Goal: Task Accomplishment & Management: Complete application form

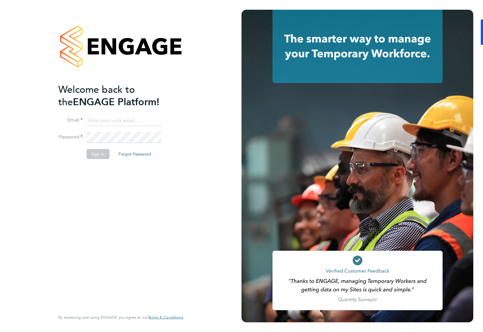
drag, startPoint x: 112, startPoint y: 118, endPoint x: 125, endPoint y: 118, distance: 12.5
click at [112, 118] on input at bounding box center [123, 120] width 75 height 11
type input "ebowen@fr-group.co.uk"
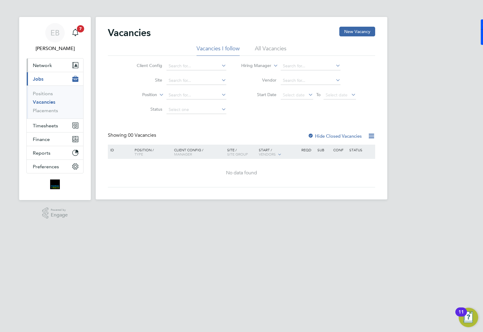
click at [48, 65] on span "Network" at bounding box center [42, 66] width 19 height 6
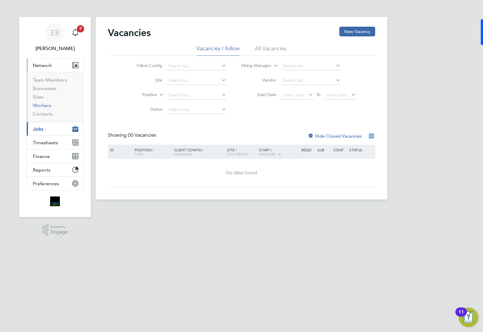
click at [47, 107] on link "Workers" at bounding box center [42, 106] width 19 height 6
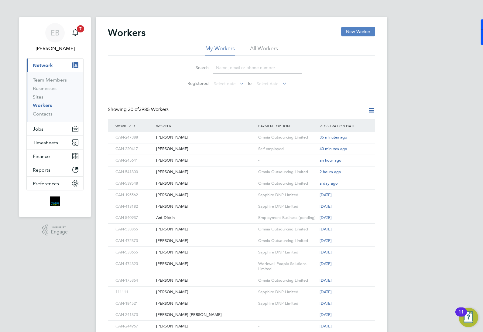
click at [353, 31] on button "New Worker" at bounding box center [358, 32] width 34 height 10
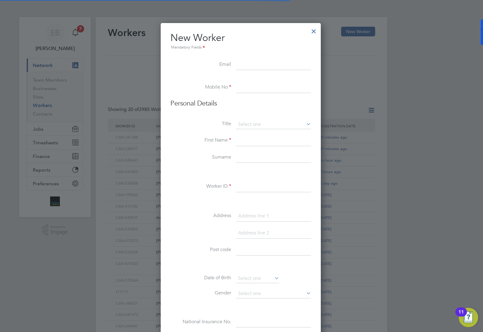
scroll to position [518, 161]
click at [244, 64] on input at bounding box center [273, 65] width 75 height 11
paste input "narcisamaline@gmail.com"
type input "narcisamaline@gmail.com"
click at [252, 89] on input at bounding box center [273, 87] width 75 height 11
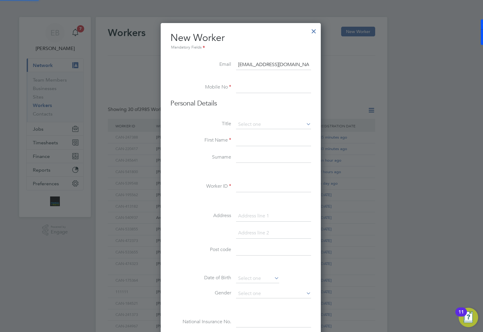
paste input "07448 810098"
click at [254, 90] on input "07448 810098" at bounding box center [273, 87] width 75 height 11
type input "07448810098"
click at [248, 140] on input at bounding box center [273, 140] width 75 height 11
paste input "Narcis-Samuel"
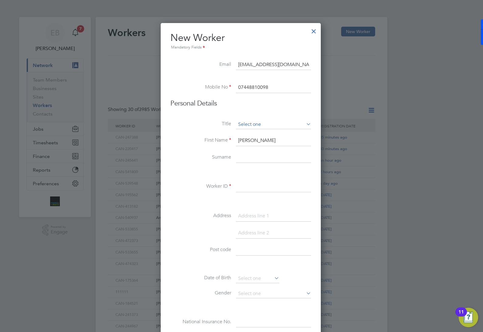
type input "Narcis-Samuel"
click at [248, 122] on input at bounding box center [273, 124] width 75 height 9
click at [251, 135] on li "Mr" at bounding box center [274, 134] width 76 height 8
type input "Mr"
click at [259, 158] on input at bounding box center [273, 157] width 75 height 11
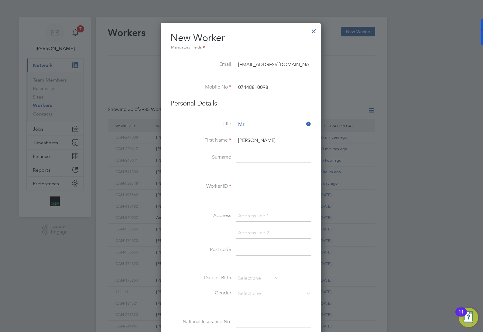
paste input "Amaline"
type input "Amaline"
click at [255, 186] on input at bounding box center [273, 187] width 75 height 11
click at [251, 215] on input at bounding box center [273, 216] width 75 height 11
click at [246, 215] on input at bounding box center [273, 216] width 75 height 11
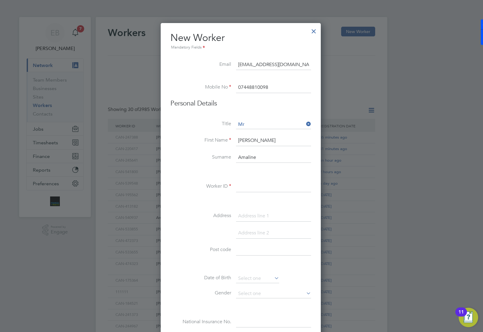
paste input "2 Oxford Avenue"
type input "2 Oxford Avenue"
click at [253, 234] on input at bounding box center [273, 233] width 75 height 11
paste input "Southampton"
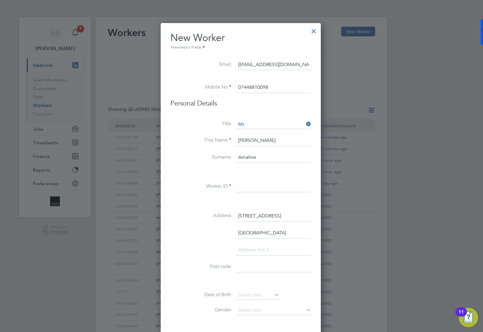
type input "Southampton"
click at [251, 186] on input at bounding box center [273, 187] width 75 height 11
paste input "CAN-233559"
type input "CAN-233559"
click at [254, 267] on input at bounding box center [273, 267] width 75 height 11
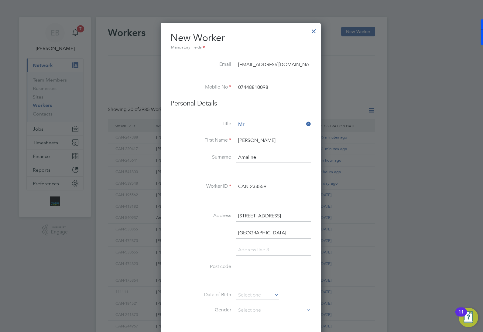
paste input "SO14 0BP"
type input "SO14 0BP"
click at [253, 295] on input at bounding box center [257, 295] width 43 height 9
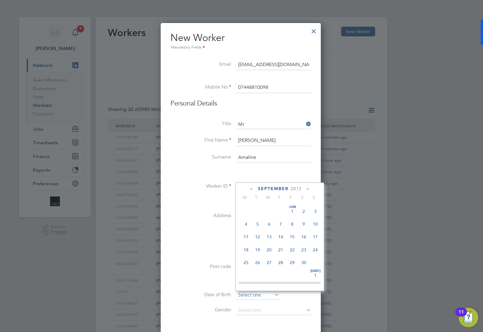
scroll to position [186, 0]
click at [301, 190] on span "2012" at bounding box center [296, 188] width 11 height 5
click at [296, 190] on span "2012" at bounding box center [296, 188] width 11 height 5
click at [275, 188] on span "August" at bounding box center [273, 188] width 21 height 5
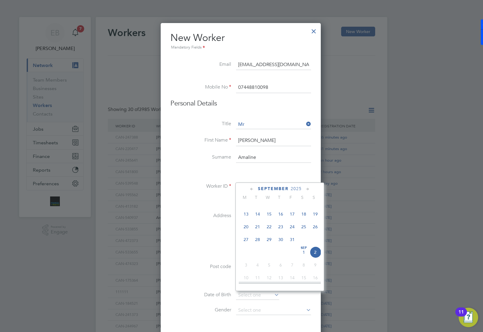
scroll to position [10972, 0]
click at [298, 189] on span "2025" at bounding box center [296, 188] width 11 height 5
click at [257, 220] on span "1999" at bounding box center [258, 215] width 12 height 12
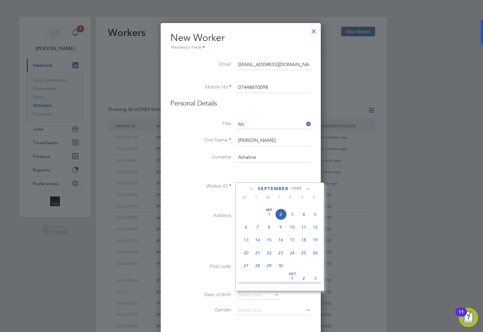
click at [283, 233] on span "9" at bounding box center [281, 228] width 12 height 12
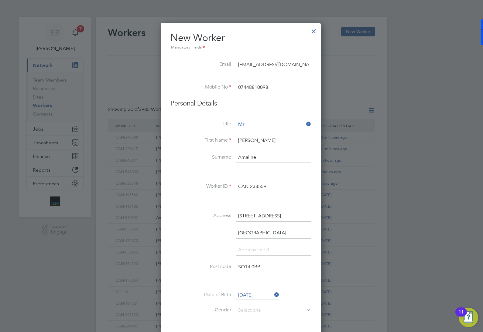
click at [251, 295] on input "09 Sep 1999" at bounding box center [257, 295] width 43 height 9
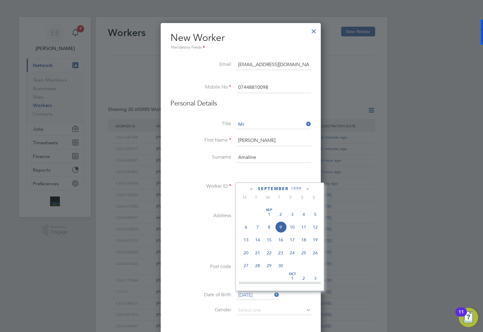
scroll to position [199, 0]
click at [269, 236] on span "8" at bounding box center [269, 230] width 12 height 12
type input "08 Sep 1999"
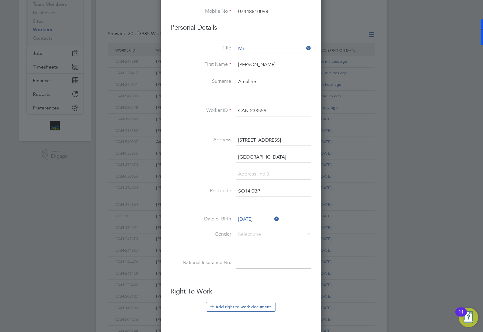
scroll to position [114, 0]
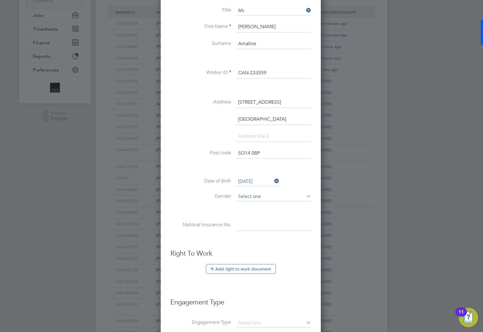
click at [262, 201] on input at bounding box center [273, 196] width 75 height 9
click at [260, 208] on li "Male" at bounding box center [274, 207] width 76 height 8
type input "Male"
click at [250, 227] on input at bounding box center [273, 225] width 75 height 11
paste input "SY710520A"
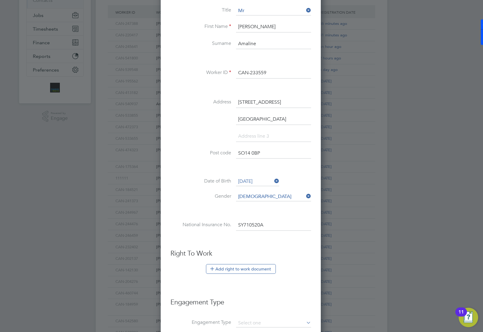
type input "SY 71 05 20 A"
click at [239, 270] on button "Add right to work document" at bounding box center [241, 269] width 70 height 10
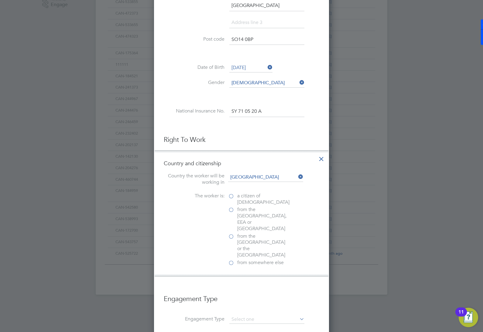
scroll to position [266, 0]
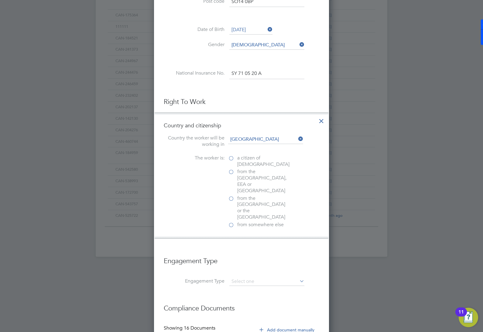
click at [231, 222] on label "from somewhere else" at bounding box center [258, 225] width 61 height 6
click at [0, 0] on input "from somewhere else" at bounding box center [0, 0] width 0 height 0
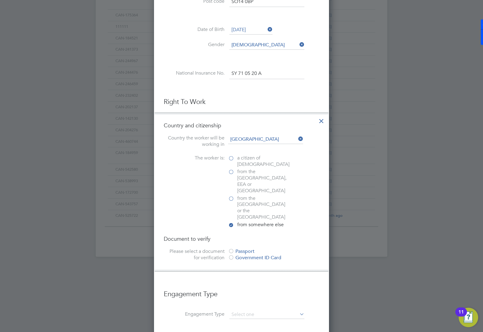
scroll to position [304, 0]
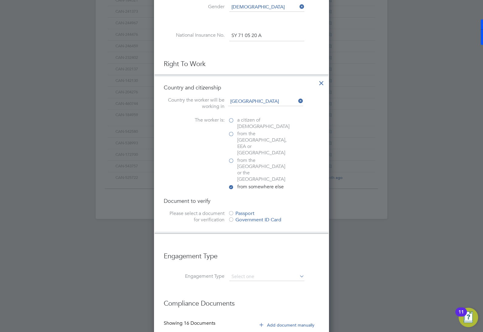
click at [231, 134] on label "from the EU, EEA or Switzerland" at bounding box center [258, 143] width 61 height 25
click at [0, 0] on input "from the EU, EEA or Switzerland" at bounding box center [0, 0] width 0 height 0
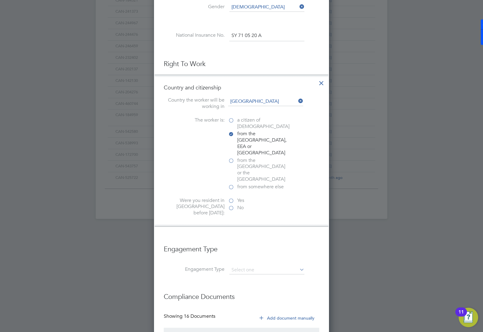
scroll to position [3, 3]
click at [231, 198] on label "Yes" at bounding box center [258, 201] width 61 height 6
click at [0, 0] on input "Yes" at bounding box center [0, 0] width 0 height 0
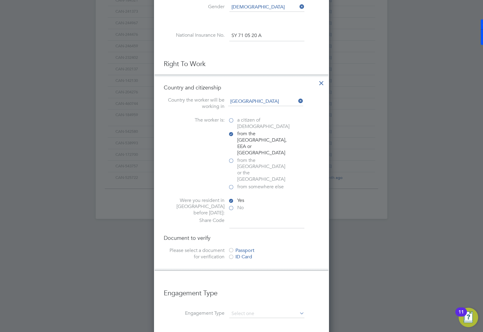
click at [228, 205] on label "No" at bounding box center [258, 208] width 61 height 6
click at [0, 0] on input "No" at bounding box center [0, 0] width 0 height 0
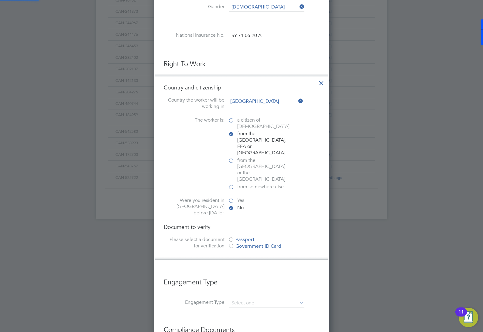
scroll to position [3, 3]
click at [231, 198] on label "Yes" at bounding box center [258, 201] width 61 height 6
click at [0, 0] on input "Yes" at bounding box center [0, 0] width 0 height 0
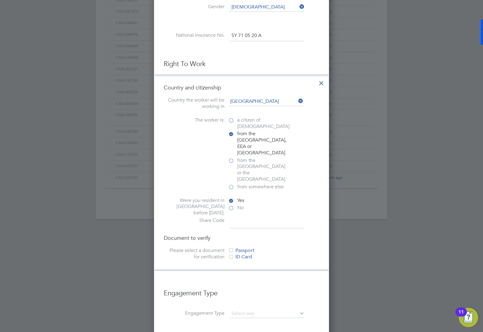
scroll to position [342, 0]
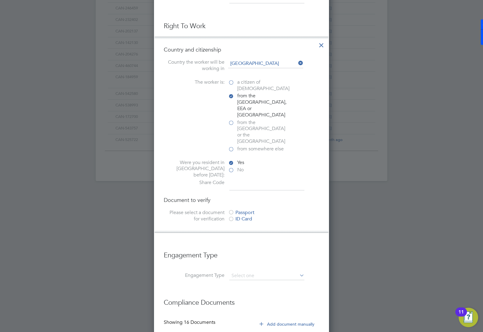
click at [231, 167] on label "No" at bounding box center [258, 170] width 61 height 6
click at [0, 0] on input "No" at bounding box center [0, 0] width 0 height 0
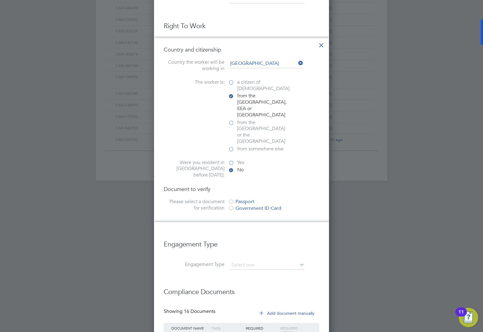
scroll to position [371, 0]
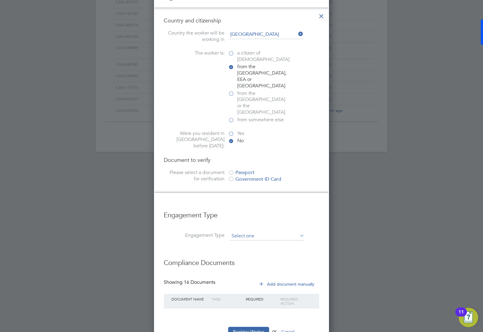
click at [257, 232] on input at bounding box center [266, 236] width 75 height 9
click at [258, 232] on input at bounding box center [266, 236] width 75 height 9
click at [267, 247] on li "Umbrella" at bounding box center [267, 248] width 76 height 9
type input "Umbrella"
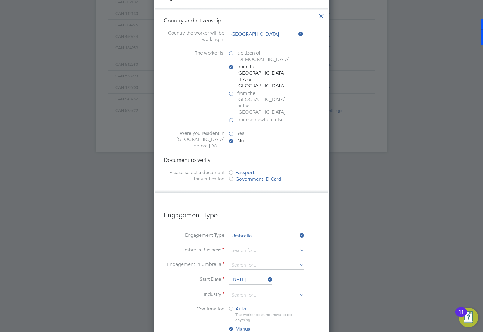
scroll to position [793, 175]
click at [254, 247] on input at bounding box center [266, 251] width 75 height 9
click at [268, 236] on li "Omn ia Outsourcing Limited" at bounding box center [267, 236] width 76 height 9
type input "Omnia Outsourcing Limited"
click at [258, 261] on input at bounding box center [266, 265] width 75 height 9
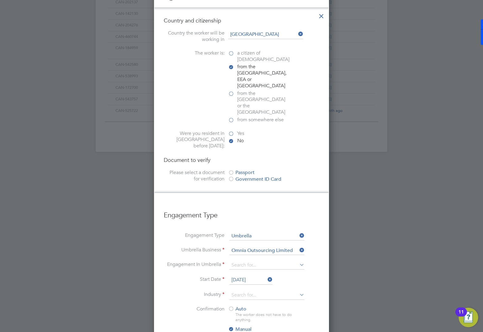
click at [267, 284] on li "PAYE Umbrella" at bounding box center [267, 286] width 76 height 9
type input "PAYE Umbrella"
click at [234, 276] on input "02 Sep 2025" at bounding box center [250, 280] width 43 height 9
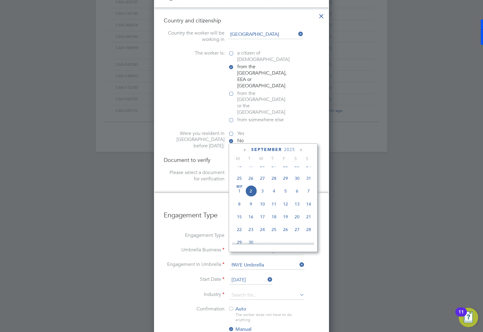
click at [241, 189] on span "Sep" at bounding box center [239, 187] width 12 height 3
type input "[DATE]"
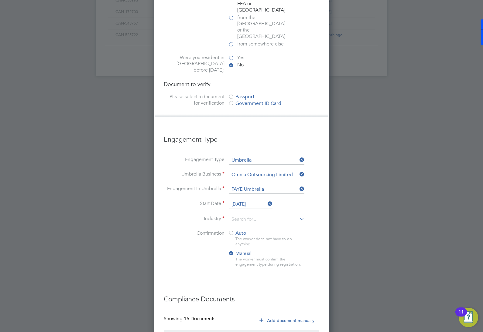
scroll to position [483, 0]
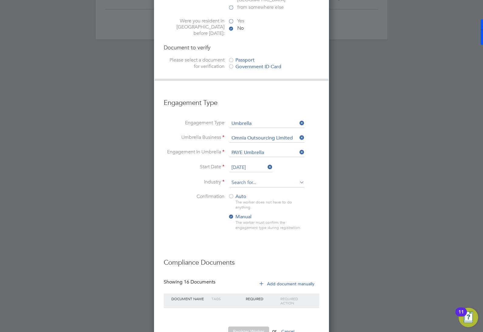
click at [260, 179] on input at bounding box center [266, 183] width 75 height 9
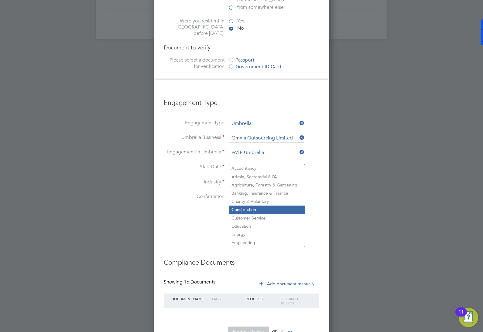
click at [261, 208] on li "Construction" at bounding box center [267, 210] width 76 height 8
type input "Construction"
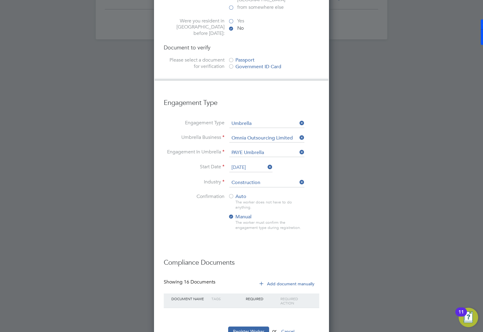
click at [280, 279] on button "Add document manually" at bounding box center [287, 284] width 64 height 10
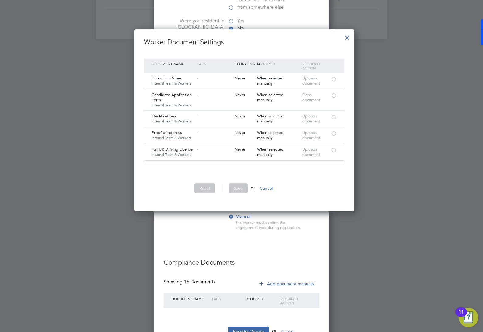
scroll to position [407, 0]
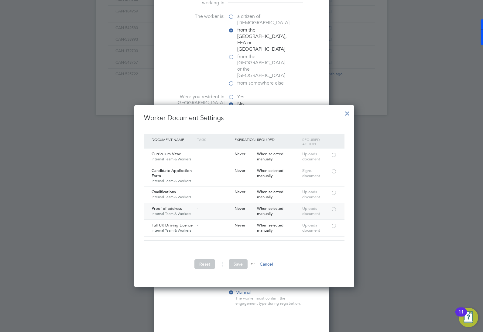
click at [331, 209] on div at bounding box center [334, 209] width 6 height 5
click at [331, 227] on div at bounding box center [334, 225] width 6 height 5
click at [239, 264] on button "Save" at bounding box center [238, 265] width 19 height 10
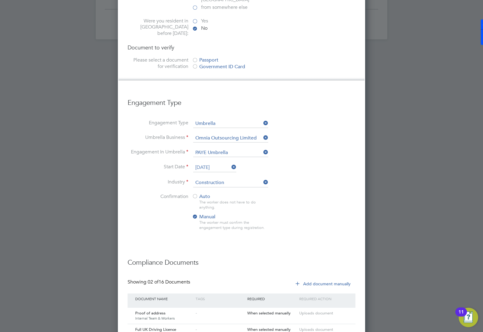
scroll to position [559, 0]
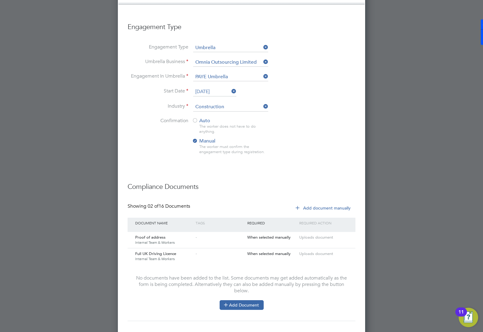
click at [245, 301] on button "Add Document" at bounding box center [242, 306] width 44 height 10
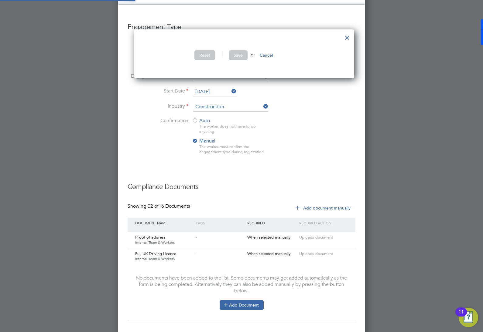
scroll to position [183, 214]
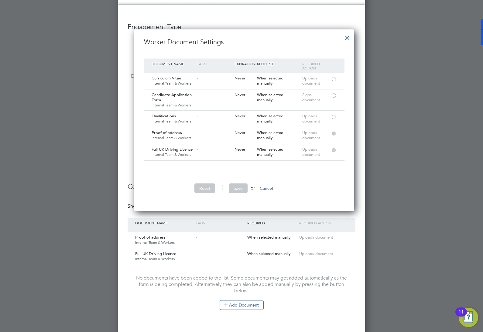
click at [345, 35] on div at bounding box center [347, 36] width 11 height 11
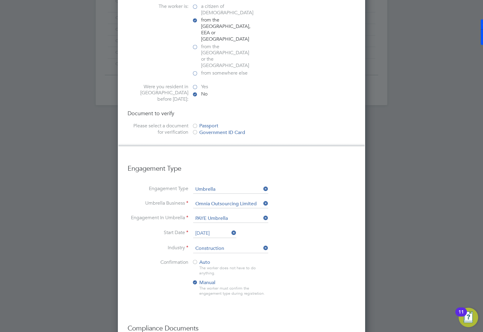
scroll to position [573, 0]
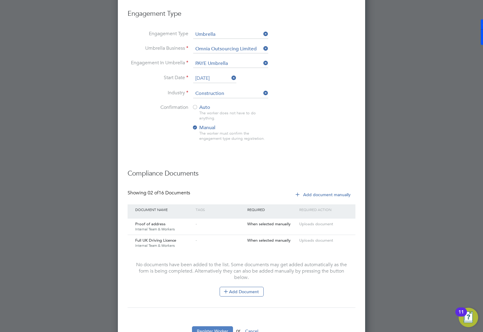
click at [213, 327] on button "Register Worker" at bounding box center [212, 332] width 41 height 10
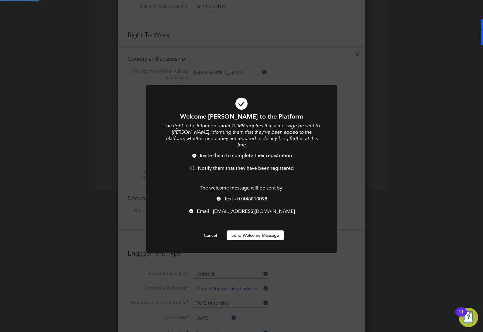
scroll to position [0, 0]
click at [254, 235] on button "Send Welcome Message" at bounding box center [255, 236] width 57 height 10
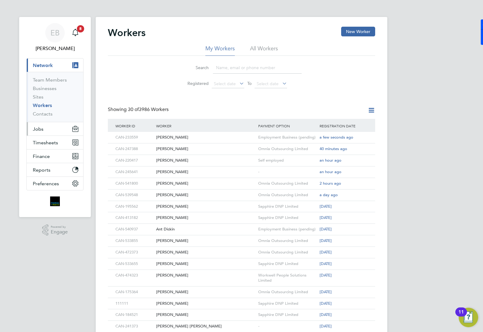
click at [47, 128] on button "Jobs" at bounding box center [55, 128] width 56 height 13
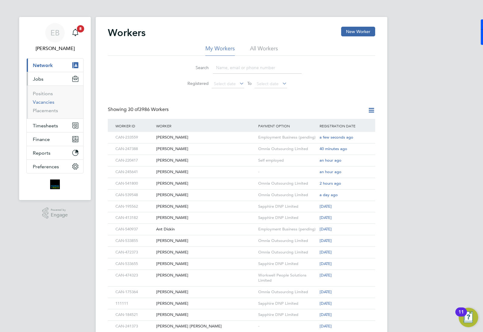
click at [48, 104] on link "Vacancies" at bounding box center [44, 102] width 22 height 6
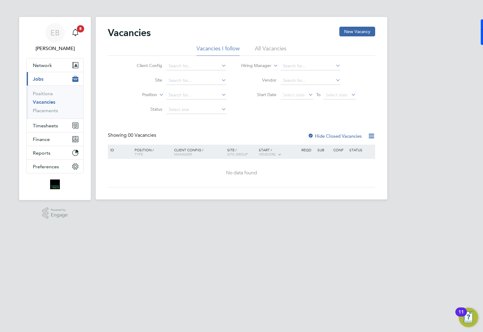
click at [265, 49] on li "All Vacancies" at bounding box center [271, 50] width 32 height 11
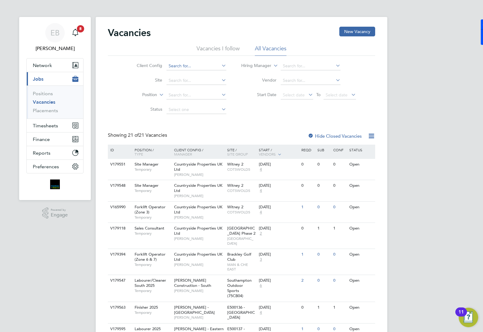
click at [198, 66] on input at bounding box center [196, 66] width 60 height 9
click at [220, 74] on li "Mo rgan Sindall Construction - Central" at bounding box center [246, 74] width 161 height 8
type input "Morgan Sindall Construction - Central"
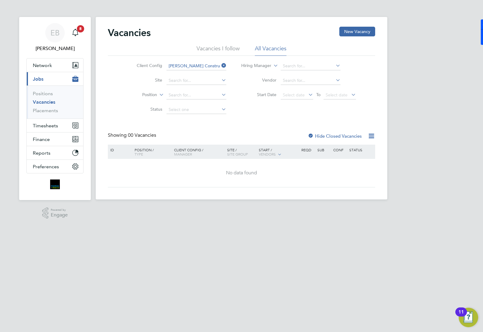
click at [220, 66] on icon at bounding box center [220, 65] width 0 height 9
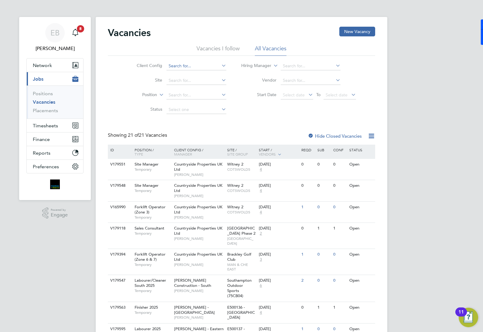
click at [210, 67] on input at bounding box center [196, 66] width 60 height 9
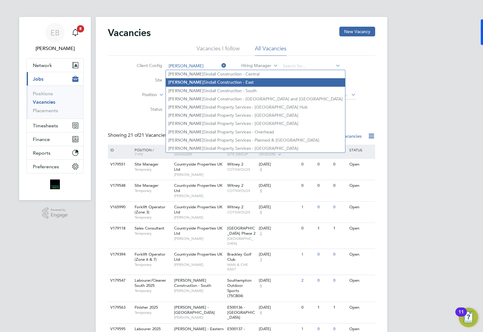
click at [225, 81] on li "Morgan Sindall Construction - East" at bounding box center [255, 82] width 179 height 8
type input "Morgan Sindall Construction - East"
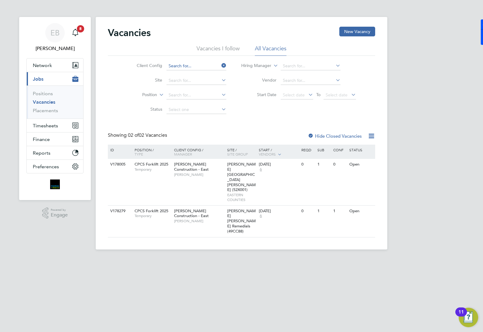
click at [213, 67] on input at bounding box center [196, 66] width 60 height 9
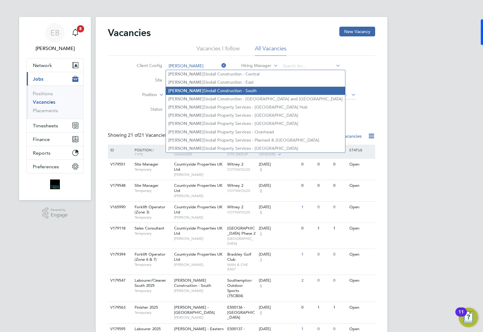
click at [240, 90] on li "Morgan Sindall Construction - South" at bounding box center [255, 91] width 179 height 8
type input "[PERSON_NAME] Construction - South"
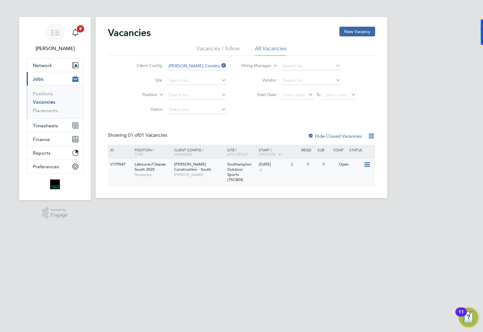
click at [367, 164] on icon at bounding box center [366, 164] width 6 height 7
click at [358, 177] on li "View Details" at bounding box center [352, 179] width 35 height 9
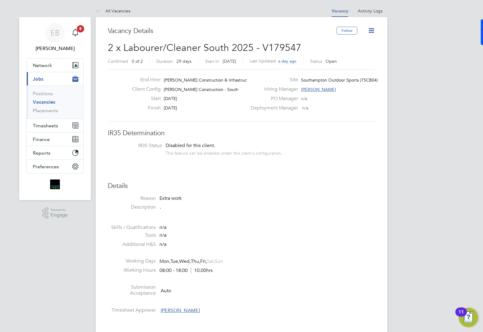
click at [372, 29] on icon at bounding box center [371, 31] width 8 height 8
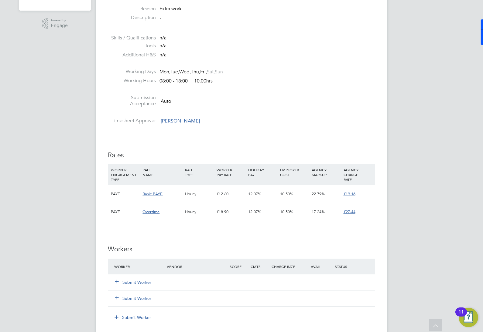
scroll to position [266, 0]
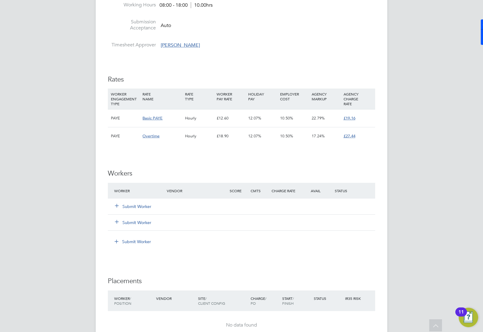
click at [114, 205] on icon at bounding box center [116, 205] width 5 height 5
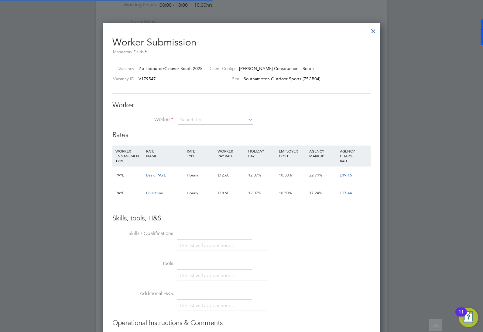
scroll to position [9, 95]
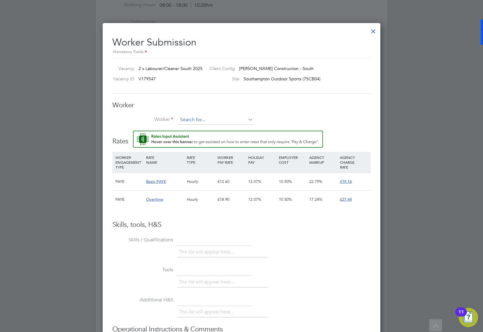
click at [192, 119] on input at bounding box center [215, 120] width 75 height 9
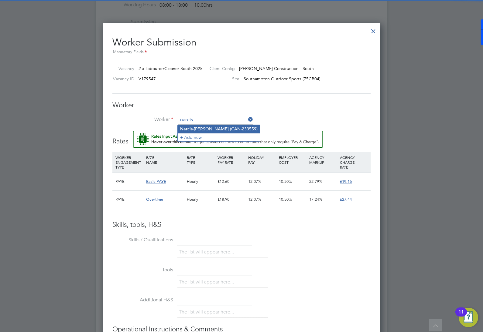
click at [206, 128] on li "Narcis -Samuel Amaline (CAN-233559)" at bounding box center [219, 129] width 82 height 8
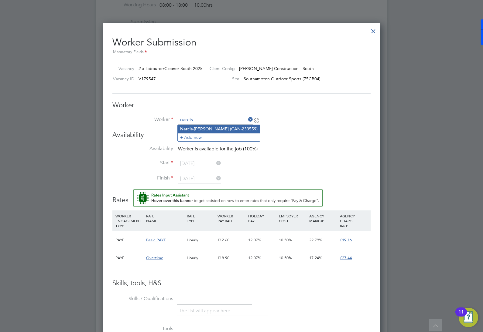
type input "[PERSON_NAME] (CAN-233559)"
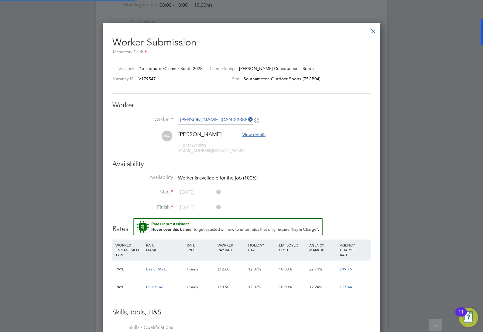
scroll to position [3, 3]
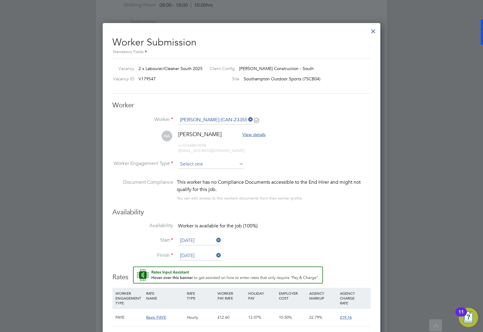
click at [217, 166] on input at bounding box center [211, 164] width 66 height 9
drag, startPoint x: 213, startPoint y: 181, endPoint x: 217, endPoint y: 181, distance: 4.9
click at [213, 182] on li "PAYE" at bounding box center [211, 181] width 66 height 8
type input "PAYE"
click at [226, 165] on input at bounding box center [211, 164] width 66 height 9
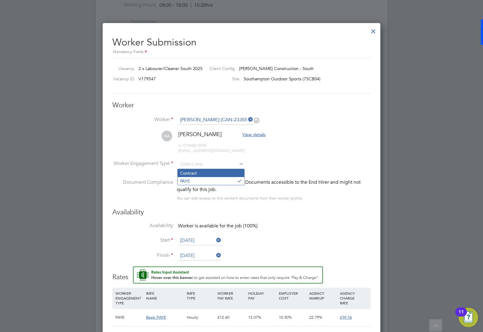
click at [226, 172] on li "Contract" at bounding box center [211, 173] width 66 height 8
type input "Contract"
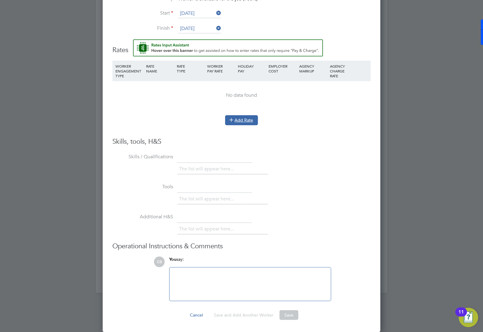
click at [247, 120] on button "Add Rate" at bounding box center [241, 120] width 33 height 10
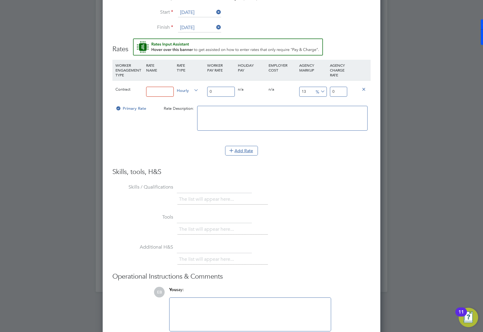
click at [158, 92] on input at bounding box center [160, 92] width 28 height 10
click at [327, 163] on li "WORKER ENGAGEMENT TYPE RATE NAME RATE TYPE WORKER PAY RATE HOLIDAY PAY EMPLOYER…" at bounding box center [241, 114] width 258 height 108
click at [160, 93] on input at bounding box center [160, 92] width 28 height 10
drag, startPoint x: 315, startPoint y: 172, endPoint x: 310, endPoint y: 165, distance: 9.4
click at [315, 172] on h3 "Skills, tools, H&S" at bounding box center [241, 172] width 258 height 9
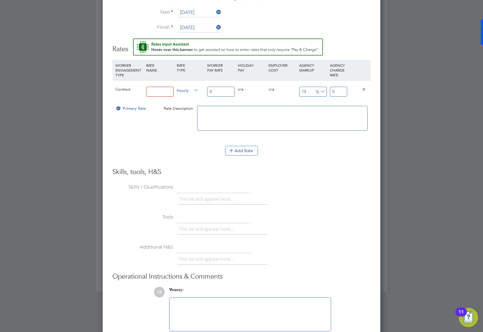
click at [227, 92] on input "0" at bounding box center [221, 92] width 28 height 10
type input "1"
type input "1.13"
type input "16"
type input "18.08"
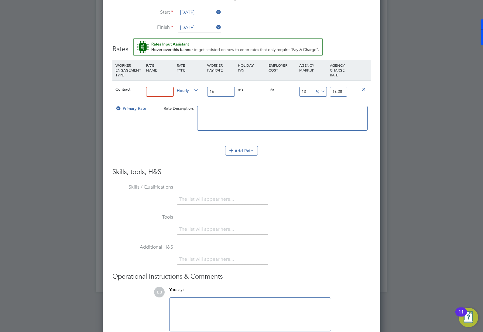
type input "16.8"
type input "18.984"
type input "16.86"
type input "19.0518"
type input "16.86"
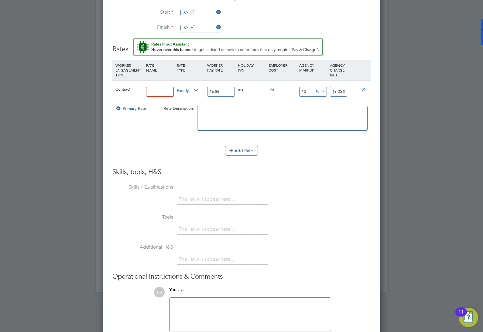
click at [249, 111] on textarea at bounding box center [282, 118] width 170 height 25
click at [319, 90] on icon at bounding box center [319, 91] width 0 height 9
click at [324, 99] on icon at bounding box center [322, 98] width 5 height 5
click at [310, 93] on input "13" at bounding box center [313, 92] width 28 height 10
type input "1"
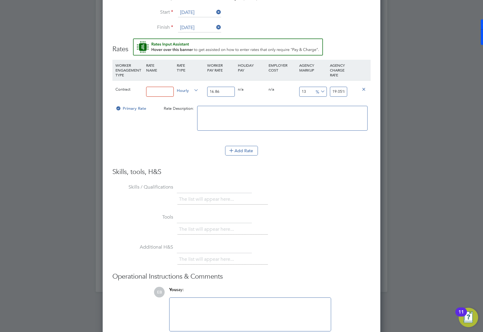
type input "17.0286"
type input "15"
type input "19.389"
click at [316, 114] on textarea at bounding box center [282, 118] width 170 height 25
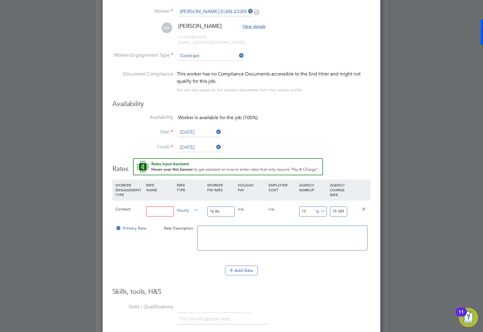
scroll to position [488, 0]
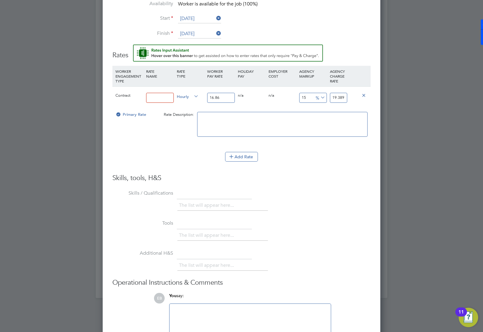
click at [159, 97] on input at bounding box center [160, 98] width 28 height 10
click at [157, 96] on input at bounding box center [160, 98] width 28 height 10
click at [310, 131] on textarea at bounding box center [282, 124] width 170 height 25
click at [308, 98] on input "15" at bounding box center [313, 98] width 28 height 10
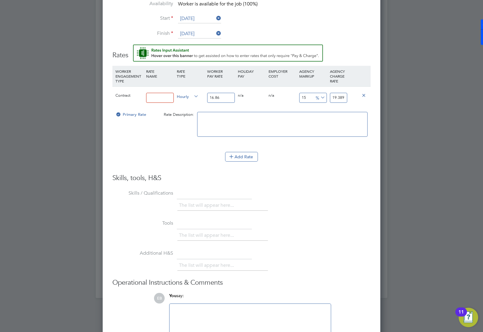
drag, startPoint x: 308, startPoint y: 97, endPoint x: 293, endPoint y: 98, distance: 15.2
click at [293, 98] on div "Contract Hourly 16.86 0 n/a 0 n/a 15 2.529 % 19.389" at bounding box center [241, 98] width 258 height 22
type input "1"
type input "17.0286"
type input "13"
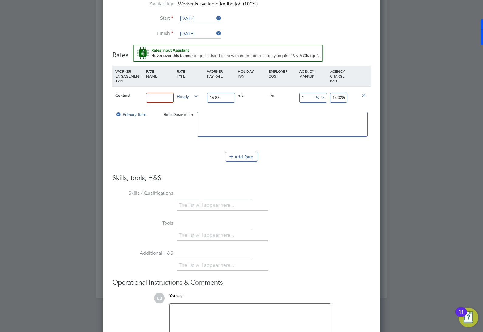
type input "19.0518"
type input "13.5"
type input "19.1361"
type input "13.5"
click at [324, 128] on textarea at bounding box center [282, 124] width 170 height 25
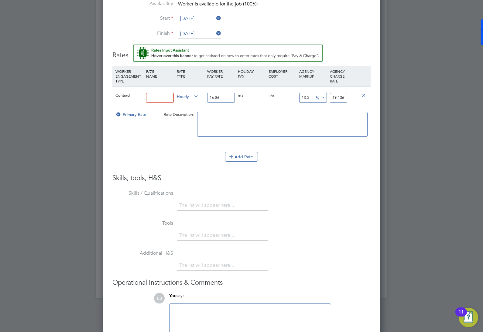
click at [303, 126] on textarea at bounding box center [282, 124] width 170 height 25
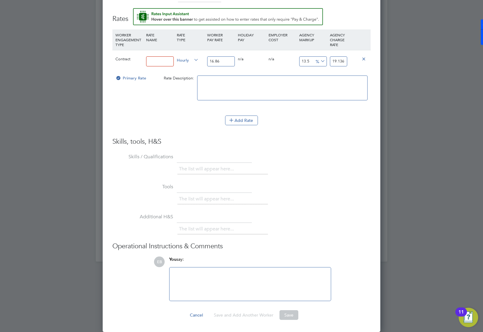
click at [219, 84] on textarea at bounding box center [282, 88] width 170 height 25
type textarea "Hourly"
click at [166, 62] on input at bounding box center [160, 61] width 28 height 10
click at [322, 97] on textarea "Hourly" at bounding box center [282, 88] width 170 height 25
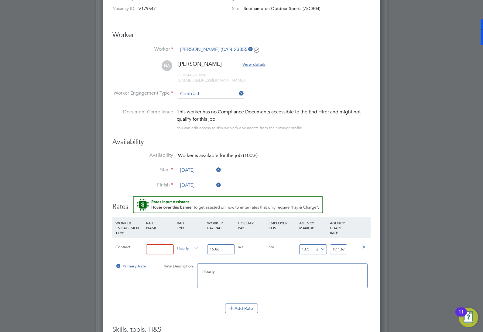
scroll to position [374, 0]
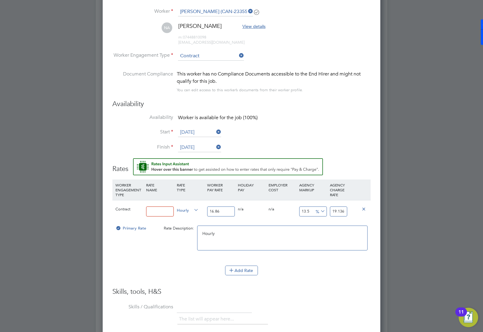
click at [154, 209] on input at bounding box center [160, 212] width 28 height 10
type input "standard"
click at [265, 246] on textarea "Hourly" at bounding box center [282, 238] width 170 height 25
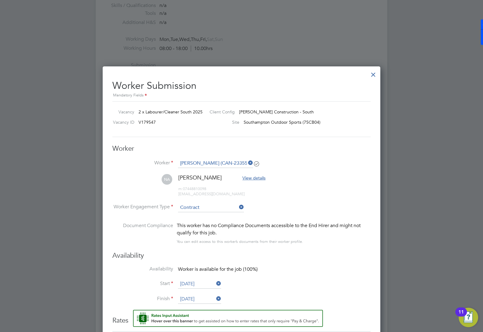
scroll to position [450, 0]
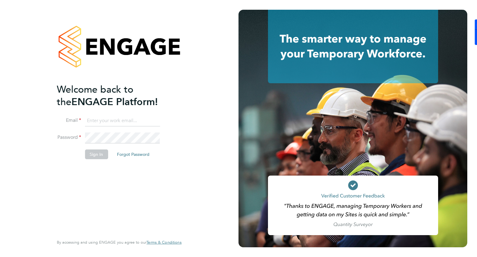
type input "[EMAIL_ADDRESS][DOMAIN_NAME]"
click at [99, 153] on button "Sign In" at bounding box center [96, 154] width 23 height 10
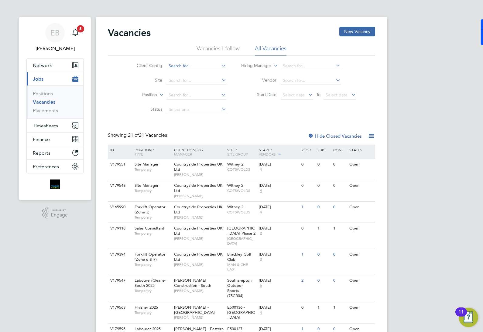
click at [194, 66] on input at bounding box center [196, 66] width 60 height 9
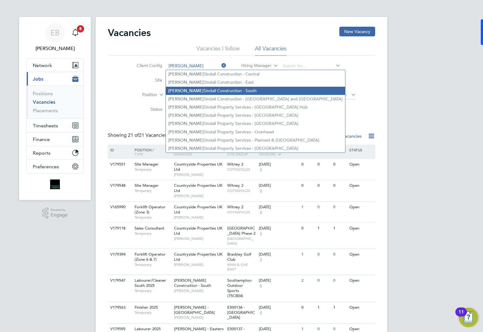
click at [238, 91] on li "Morgan Sindall Construction - South" at bounding box center [255, 91] width 179 height 8
type input "[PERSON_NAME] Construction - South"
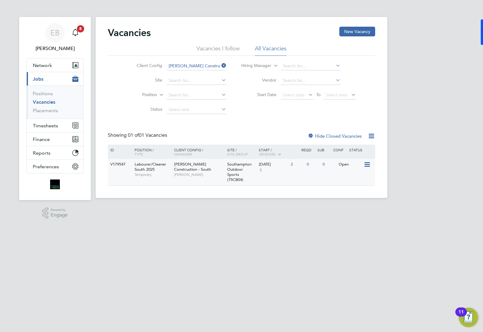
click at [142, 164] on span "Labourer/Cleaner South 2025" at bounding box center [151, 167] width 32 height 10
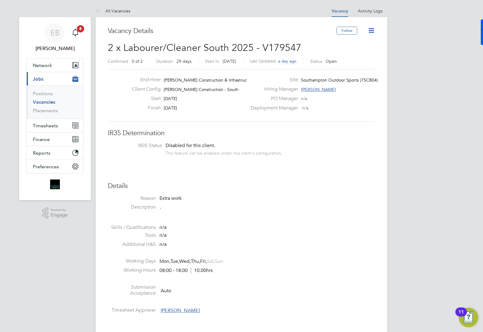
scroll to position [228, 0]
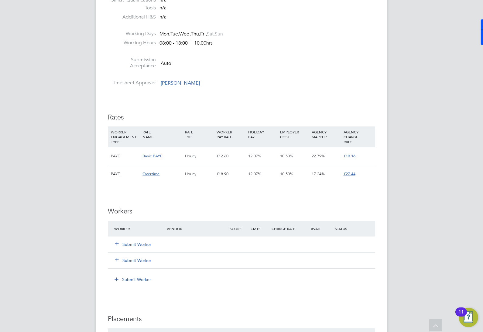
click at [117, 245] on icon at bounding box center [116, 243] width 5 height 5
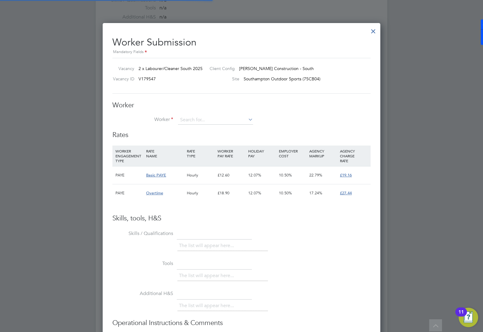
scroll to position [18, 41]
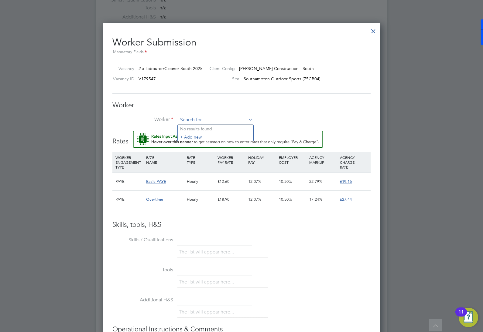
click at [204, 121] on input at bounding box center [215, 120] width 75 height 9
click at [223, 144] on li "Nar cis-Samuel Amaline (CAN-233559)" at bounding box center [219, 145] width 82 height 8
type input "Narcis-Samuel Amaline (CAN-233559)"
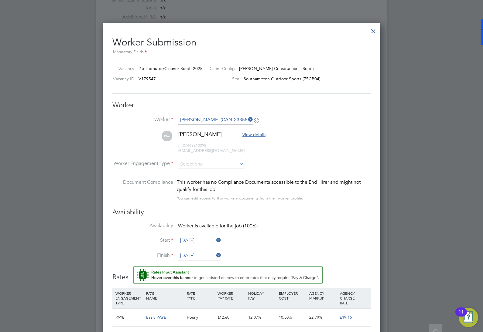
scroll to position [266, 0]
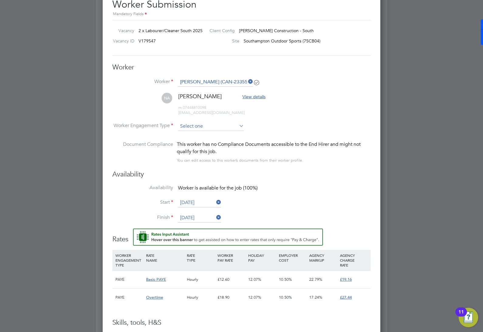
click at [216, 126] on input at bounding box center [211, 126] width 66 height 9
click at [207, 128] on input at bounding box center [211, 126] width 66 height 9
click at [198, 136] on li "Contract" at bounding box center [211, 135] width 66 height 8
type input "Contract"
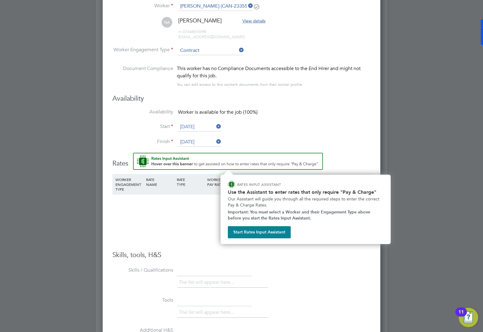
scroll to position [417, 0]
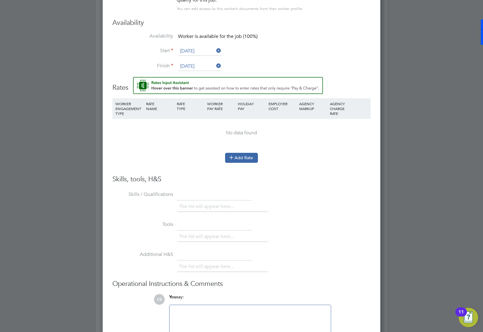
click at [247, 159] on button "Add Rate" at bounding box center [241, 158] width 33 height 10
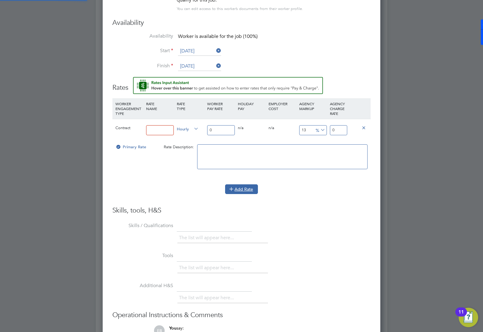
scroll to position [570, 278]
click at [161, 131] on input at bounding box center [160, 130] width 28 height 10
type input "standard"
click at [216, 130] on input "0" at bounding box center [221, 130] width 28 height 10
type input "01"
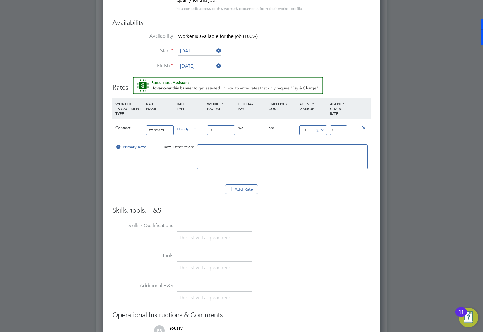
type input "1.13"
type input "016"
type input "18.08"
type input "016.8"
type input "18.984"
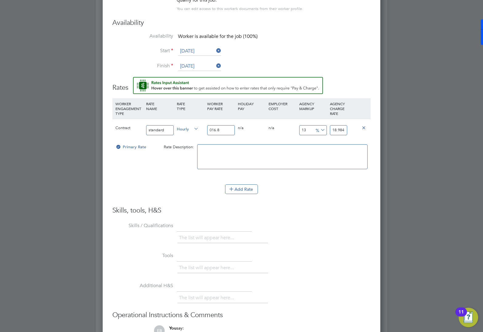
type input "016.86"
type input "19.0518"
type input "016.8"
type input "18.984"
type input "016"
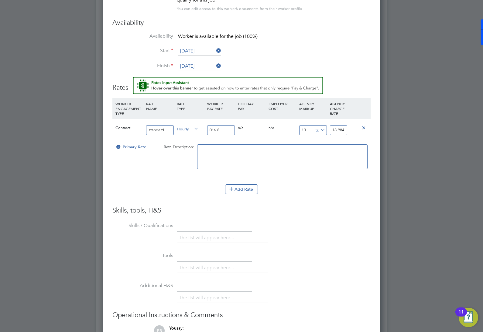
type input "18.08"
type input "01"
type input "1.13"
type input "0"
type input "16"
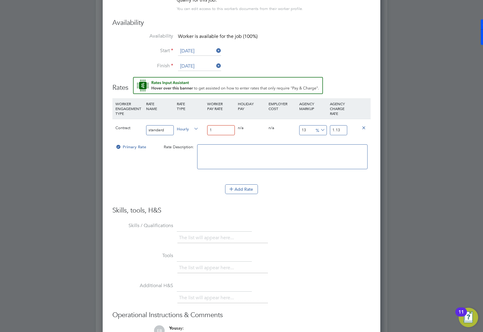
type input "18.08"
type input "16.8"
type input "18.984"
type input "16.86"
type input "19.0518"
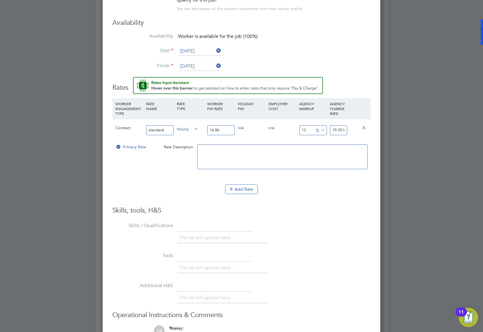
type input "16.86"
drag, startPoint x: 339, startPoint y: 129, endPoint x: 342, endPoint y: 129, distance: 3.3
click at [339, 129] on input "19.0518" at bounding box center [338, 130] width 17 height 10
drag, startPoint x: 345, startPoint y: 131, endPoint x: 338, endPoint y: 128, distance: 7.5
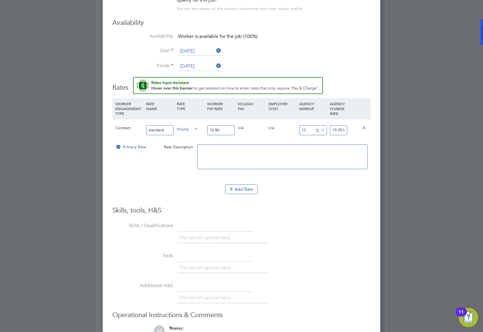
click at [329, 130] on div "19.0518" at bounding box center [338, 130] width 20 height 22
type input "6.761565836298932"
type input "18"
type input "1074.3772241992883"
type input "198"
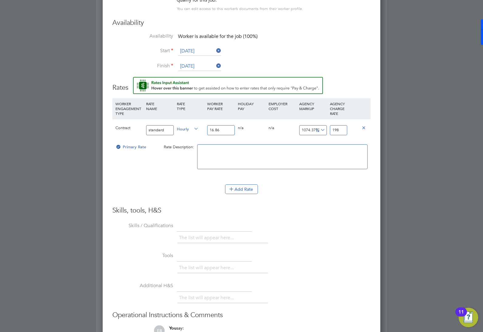
type input "17.437722419928825"
type input "19.8"
type input "13.76037959667853"
type input "19.168"
type input "13.641755634638196"
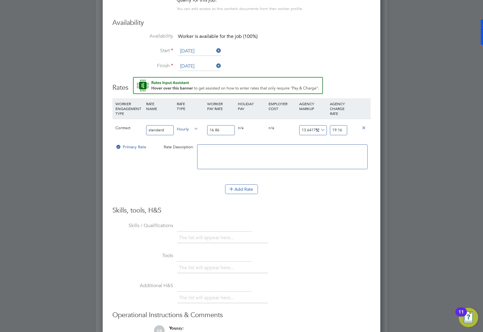
type input "19.16"
click at [292, 155] on textarea at bounding box center [282, 157] width 170 height 25
type textarea "Hourly"
click at [319, 131] on icon at bounding box center [319, 130] width 0 height 9
click at [319, 145] on li "£" at bounding box center [320, 145] width 15 height 8
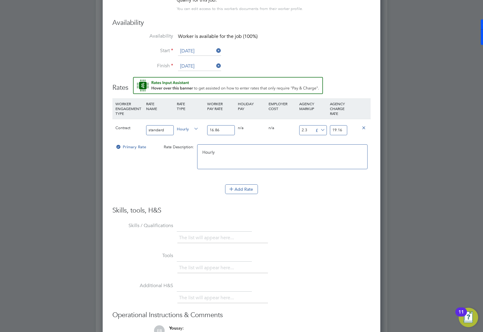
scroll to position [570, 278]
click at [274, 164] on textarea "Hourly" at bounding box center [282, 157] width 170 height 25
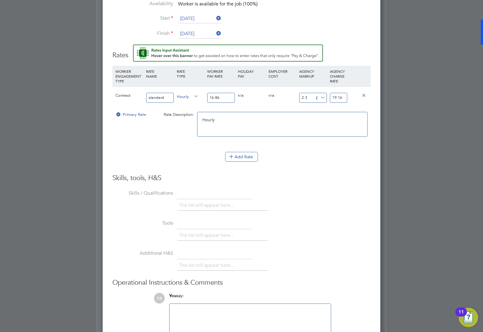
scroll to position [488, 0]
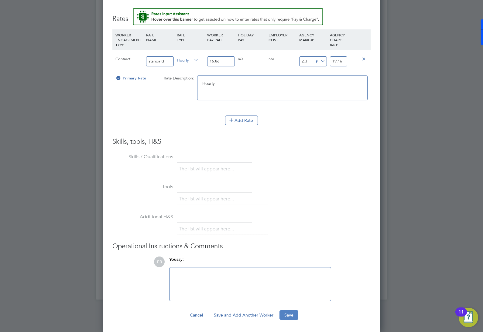
click at [293, 314] on button "Save" at bounding box center [288, 316] width 19 height 10
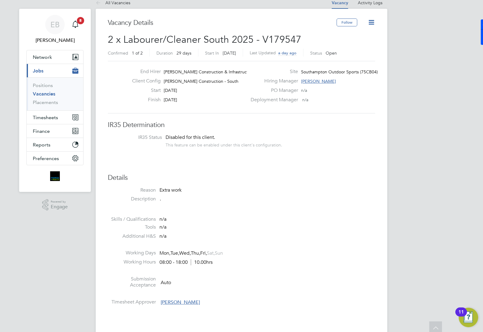
scroll to position [0, 0]
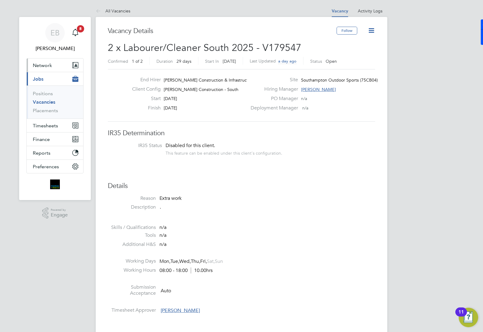
click at [43, 67] on span "Network" at bounding box center [42, 66] width 19 height 6
click at [371, 29] on icon at bounding box center [371, 31] width 8 height 8
click at [49, 66] on span "Network" at bounding box center [42, 66] width 19 height 6
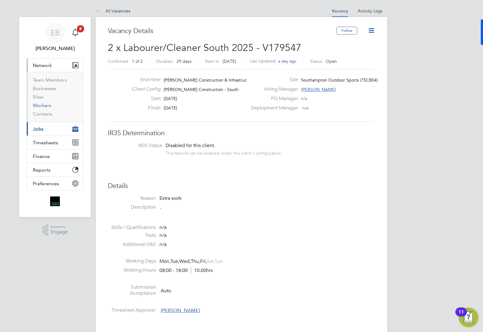
click at [49, 105] on link "Workers" at bounding box center [42, 106] width 19 height 6
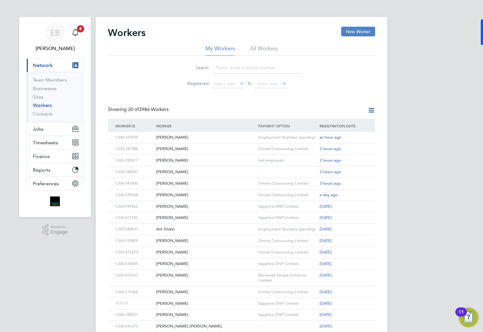
click at [353, 31] on button "New Worker" at bounding box center [358, 32] width 34 height 10
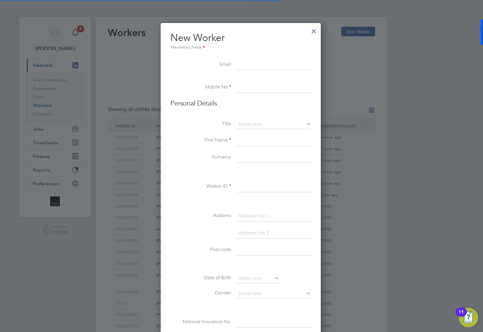
scroll to position [518, 161]
click at [247, 67] on input at bounding box center [273, 65] width 75 height 11
paste input "[EMAIL_ADDRESS][DOMAIN_NAME]"
type input "[EMAIL_ADDRESS][DOMAIN_NAME]"
click at [251, 87] on input at bounding box center [273, 87] width 75 height 11
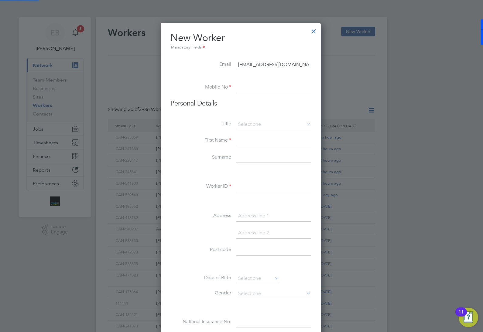
paste input "07466059239"
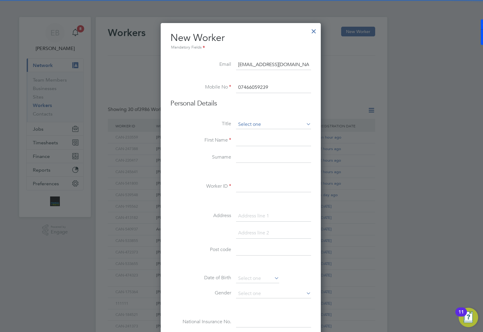
type input "07466059239"
click at [266, 124] on input at bounding box center [273, 124] width 75 height 9
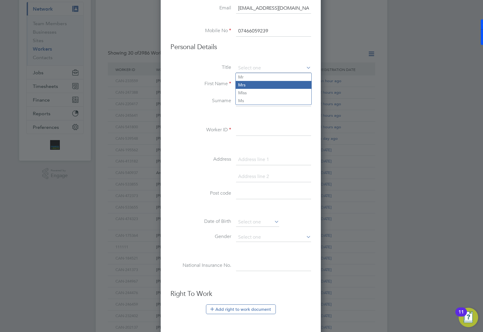
scroll to position [19, 0]
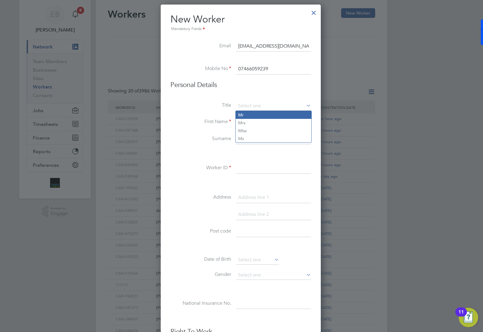
click at [264, 116] on li "Mr" at bounding box center [274, 115] width 76 height 8
type input "Mr"
click at [289, 122] on input at bounding box center [273, 122] width 75 height 11
paste input "[PERSON_NAME]"
type input "[PERSON_NAME]"
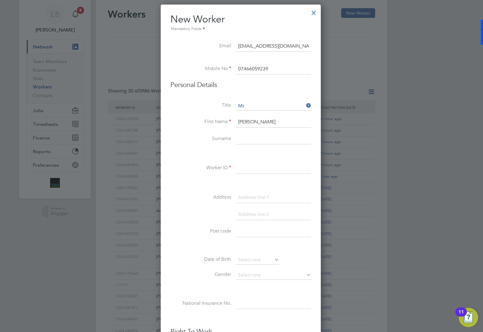
click at [256, 144] on input at bounding box center [273, 139] width 75 height 11
paste input "Purtuc"
type input "Purtuc"
click at [268, 166] on input at bounding box center [273, 168] width 75 height 11
paste input "CAN-235973"
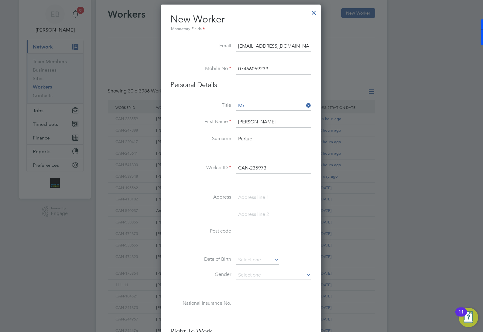
type input "CAN-235973"
click at [245, 194] on input at bounding box center [273, 197] width 75 height 11
paste input "2 Oxford Avenue"
type input "2 Oxford Avenue"
click at [250, 216] on input at bounding box center [273, 214] width 75 height 11
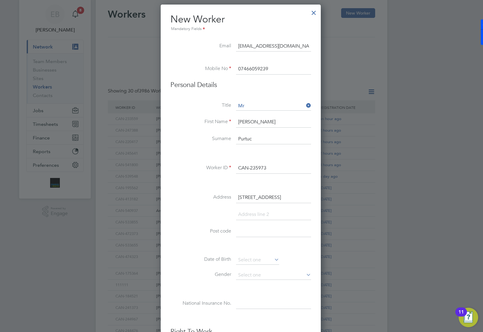
paste input "Southampton"
type input "Southampton"
click at [246, 248] on input at bounding box center [273, 249] width 75 height 11
paste input "SO14 0BP"
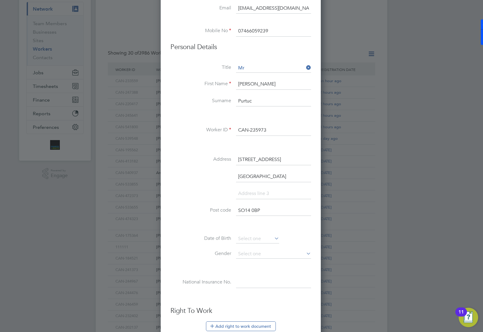
scroll to position [132, 0]
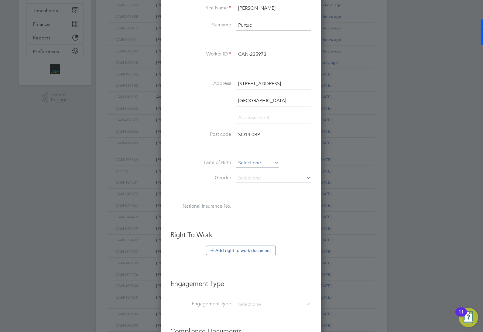
type input "SO14 0BP"
click at [247, 164] on input at bounding box center [257, 163] width 43 height 9
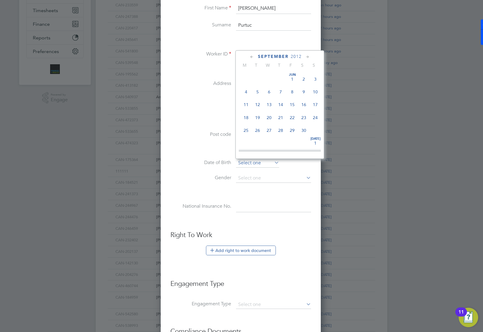
scroll to position [186, 0]
click at [300, 55] on span "2012" at bounding box center [296, 56] width 11 height 5
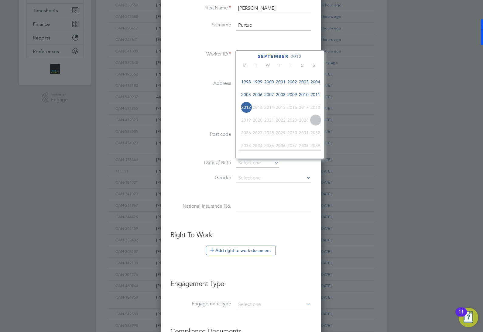
click at [257, 87] on span "1999" at bounding box center [258, 82] width 12 height 12
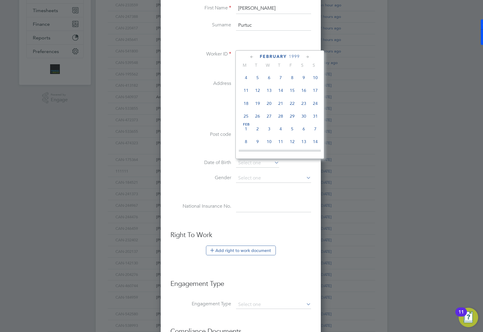
scroll to position [107, 0]
click at [318, 104] on span "7" at bounding box center [315, 101] width 12 height 12
type input "07 Feb 1999"
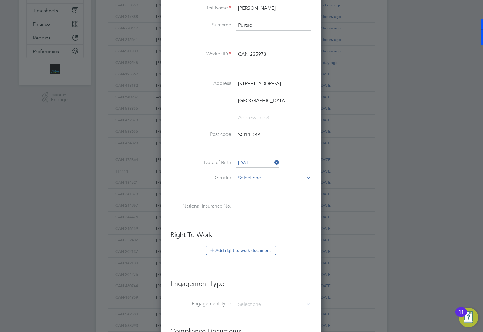
click at [274, 178] on input at bounding box center [273, 178] width 75 height 9
click at [266, 190] on li "Male" at bounding box center [274, 188] width 76 height 8
type input "Male"
click at [257, 204] on input at bounding box center [273, 207] width 75 height 11
paste input "SY363940A"
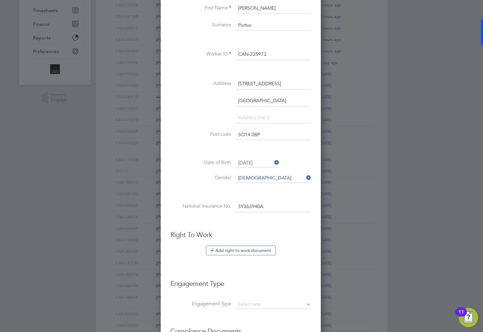
scroll to position [225, 0]
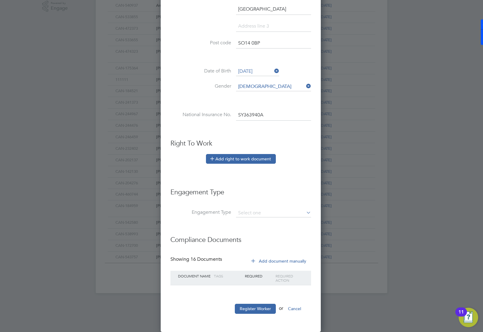
type input "SY 36 39 40 A"
click at [257, 158] on button "Add right to work document" at bounding box center [241, 159] width 70 height 10
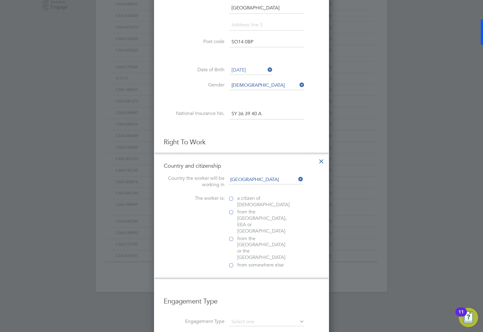
click at [234, 213] on label "from the EU, EEA or Switzerland" at bounding box center [258, 221] width 61 height 25
click at [0, 0] on input "from the EU, EEA or Switzerland" at bounding box center [0, 0] width 0 height 0
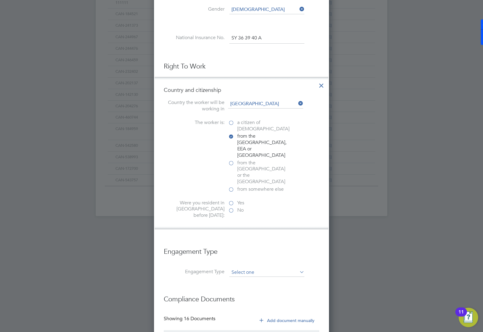
scroll to position [338, 0]
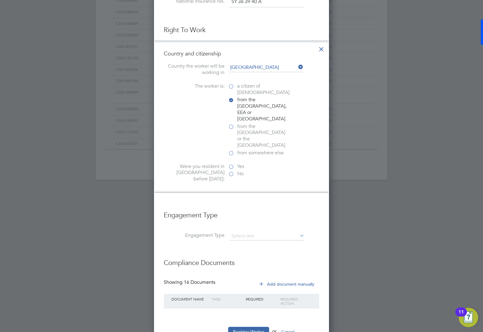
click at [231, 171] on label "No" at bounding box center [258, 174] width 61 height 6
click at [0, 0] on input "No" at bounding box center [0, 0] width 0 height 0
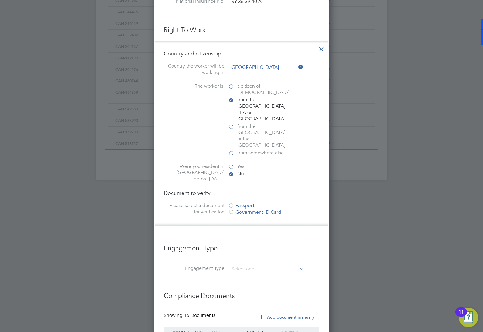
scroll to position [371, 0]
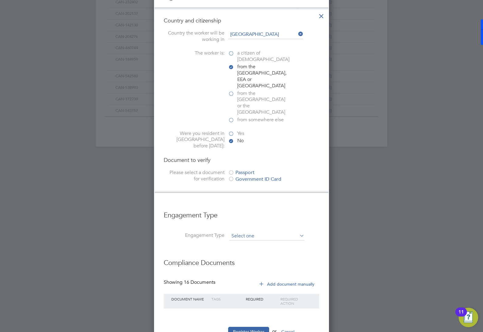
click at [264, 232] on input at bounding box center [266, 236] width 75 height 9
click at [265, 247] on li "Umbrella" at bounding box center [267, 248] width 76 height 9
type input "Umbrella"
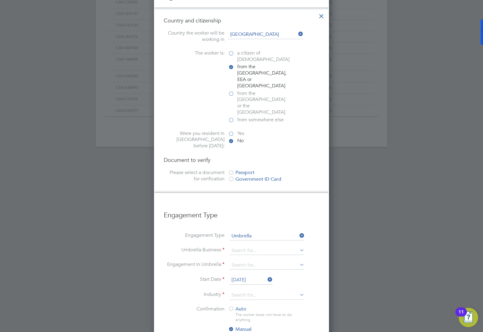
scroll to position [483, 0]
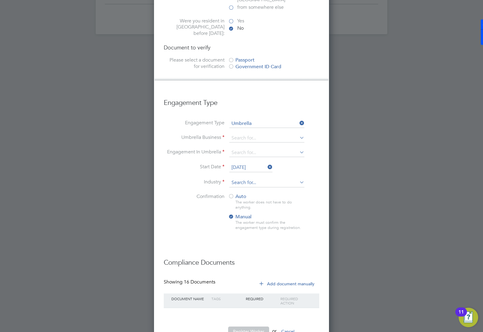
click at [251, 179] on input at bounding box center [266, 183] width 75 height 9
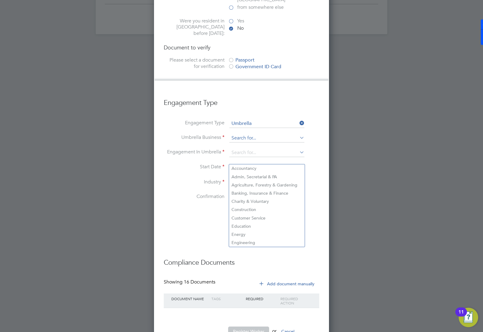
click at [247, 134] on input at bounding box center [266, 138] width 75 height 9
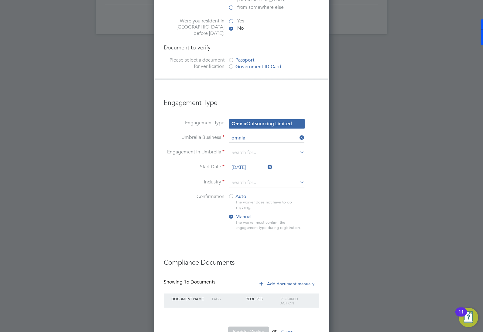
click at [266, 123] on li "Omnia Outsourcing Limited" at bounding box center [267, 124] width 76 height 9
type input "Omnia Outsourcing Limited"
click at [254, 149] on input at bounding box center [266, 153] width 75 height 9
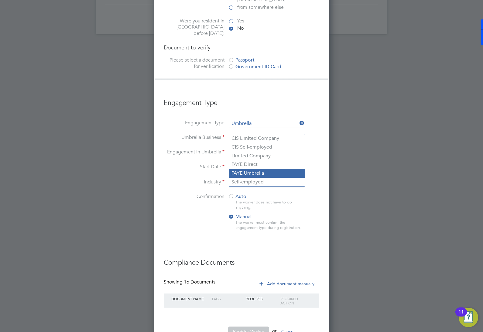
click at [270, 175] on li "PAYE Umbrella" at bounding box center [267, 173] width 76 height 9
type input "PAYE Umbrella"
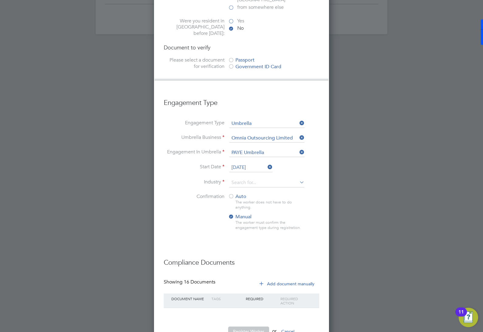
click at [232, 163] on input "02 Sep 2025" at bounding box center [250, 167] width 43 height 9
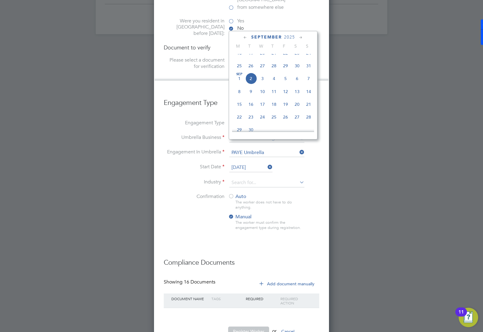
click at [242, 76] on span "Sep" at bounding box center [239, 74] width 12 height 3
type input "[DATE]"
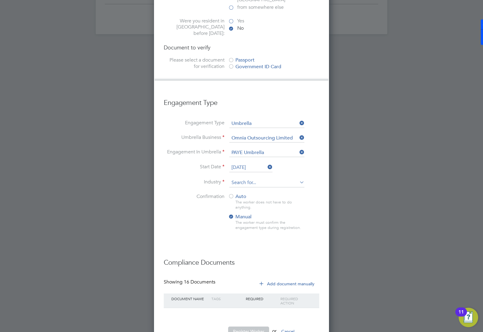
click at [259, 179] on input at bounding box center [266, 183] width 75 height 9
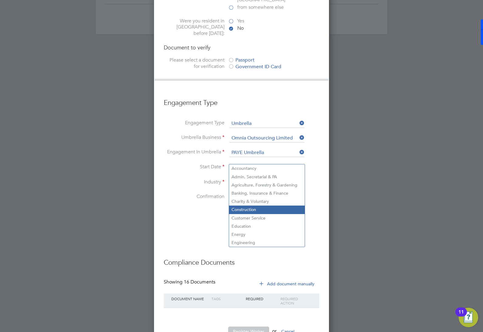
click at [264, 209] on li "Construction" at bounding box center [267, 210] width 76 height 8
type input "Construction"
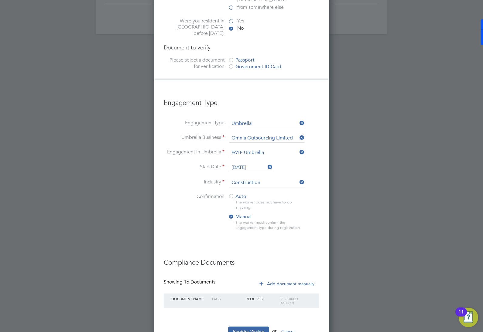
click at [279, 279] on button "Add document manually" at bounding box center [287, 284] width 64 height 10
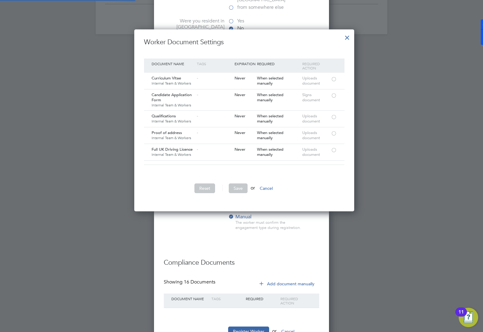
scroll to position [183, 214]
click at [331, 134] on div at bounding box center [334, 133] width 6 height 5
click at [331, 150] on div at bounding box center [334, 150] width 6 height 5
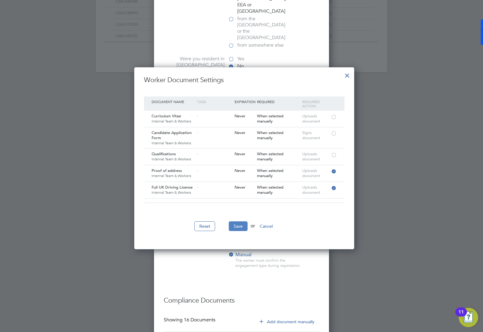
click at [236, 226] on button "Save" at bounding box center [238, 227] width 19 height 10
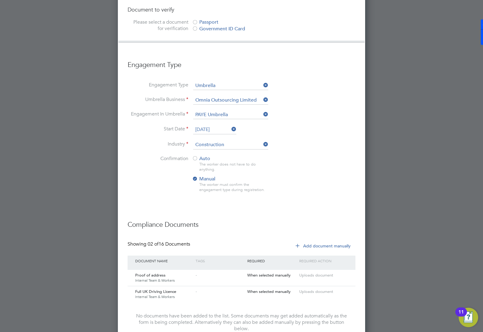
scroll to position [573, 0]
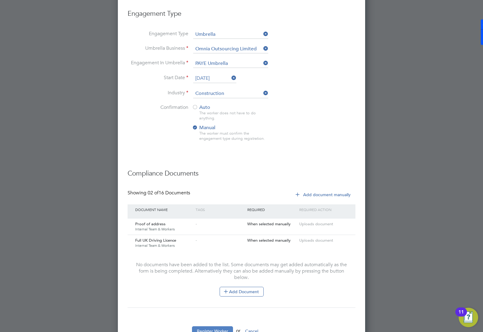
click at [223, 327] on button "Register Worker" at bounding box center [212, 332] width 41 height 10
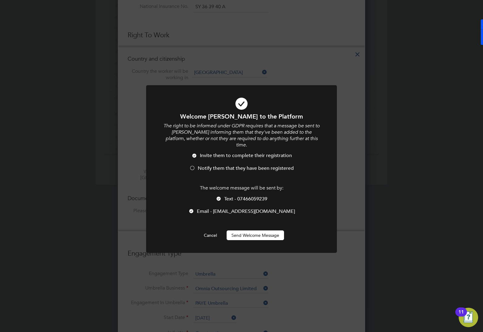
click at [244, 231] on button "Send Welcome Message" at bounding box center [255, 236] width 57 height 10
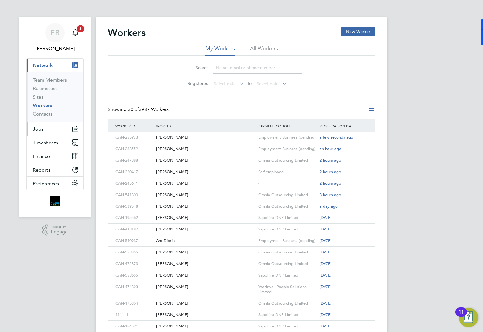
click at [41, 130] on span "Jobs" at bounding box center [38, 129] width 11 height 6
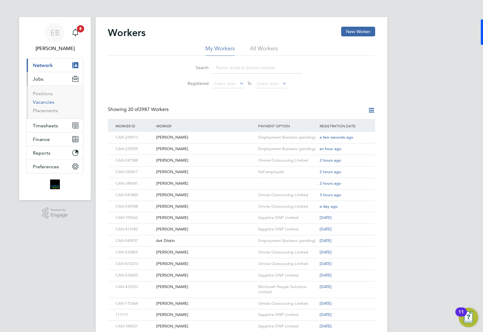
click at [47, 102] on link "Vacancies" at bounding box center [44, 102] width 22 height 6
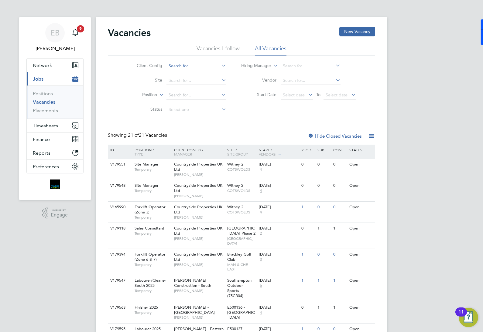
click at [197, 65] on input at bounding box center [196, 66] width 60 height 9
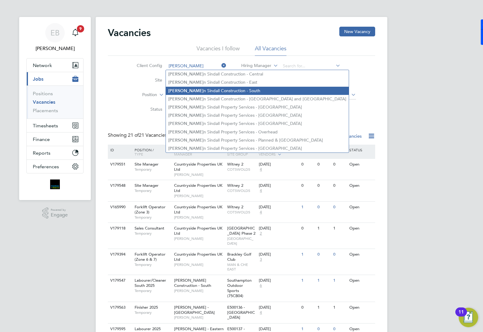
click at [240, 90] on li "Morga n Sindall Construction - South" at bounding box center [257, 91] width 183 height 8
type input "[PERSON_NAME] Construction - South"
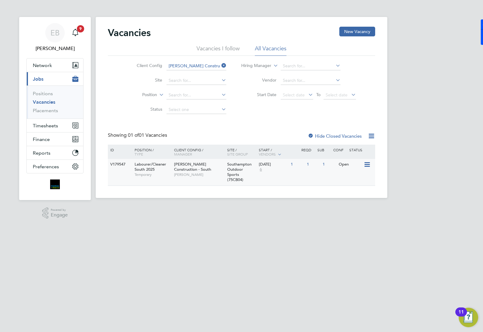
click at [142, 165] on span "Labourer/Cleaner South 2025" at bounding box center [151, 167] width 32 height 10
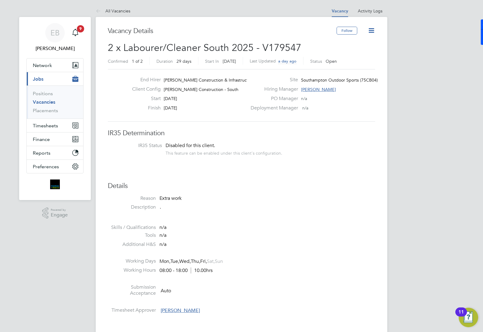
click at [371, 31] on icon at bounding box center [371, 31] width 8 height 8
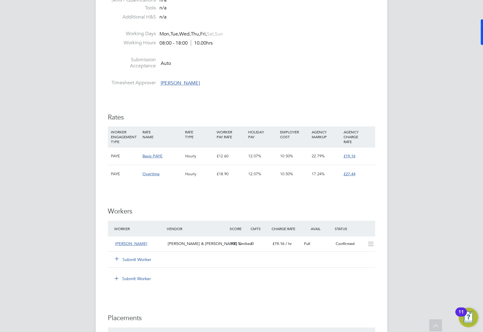
scroll to position [304, 0]
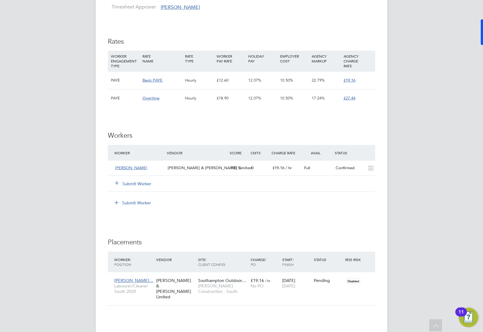
click at [116, 183] on icon at bounding box center [116, 183] width 5 height 5
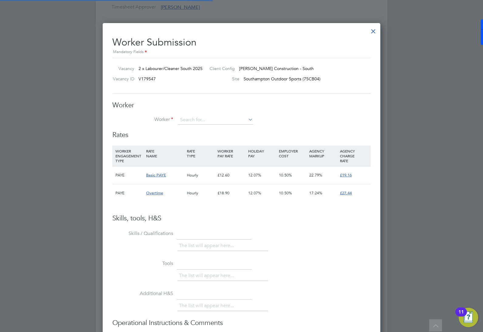
scroll to position [9, 95]
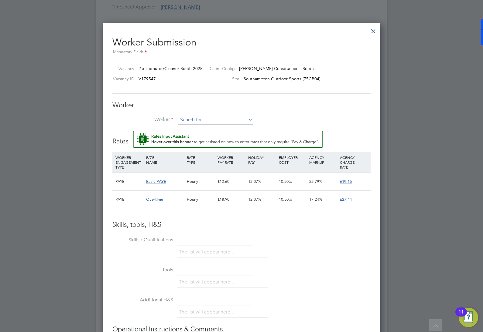
click at [204, 121] on input at bounding box center [215, 120] width 75 height 9
click at [228, 129] on li "[PERSON_NAME] tuc (CAN-235973)" at bounding box center [219, 129] width 83 height 8
type input "[PERSON_NAME] (CAN-235973)"
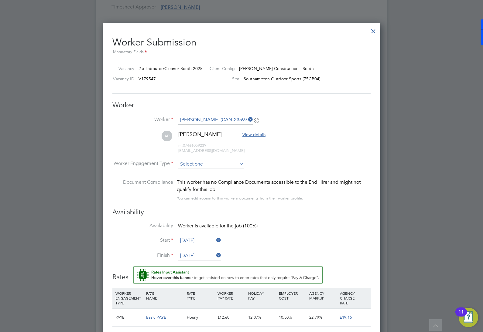
click at [221, 168] on input at bounding box center [211, 164] width 66 height 9
click at [219, 174] on li "Contract" at bounding box center [211, 173] width 66 height 8
type input "Contract"
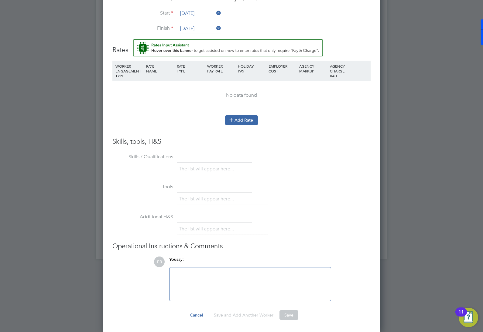
click at [232, 122] on icon at bounding box center [231, 120] width 5 height 5
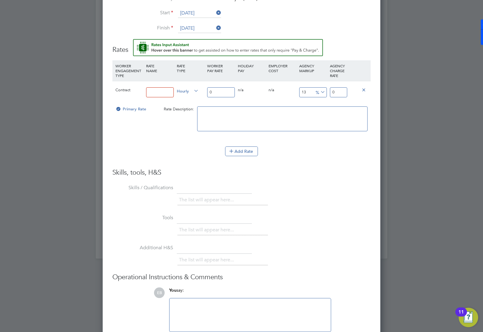
click at [159, 92] on input at bounding box center [160, 92] width 28 height 10
type input "standard"
click at [221, 93] on input "0" at bounding box center [221, 92] width 28 height 10
type input "1"
type input "1.13"
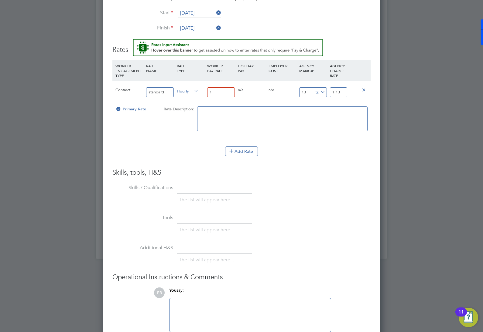
type input "16"
type input "18.08"
type input "16.8"
type input "18.984"
type input "16.86"
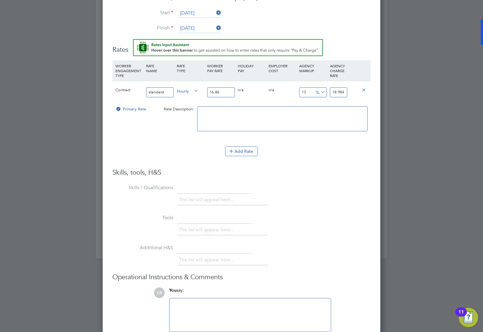
type input "19.0518"
type input "16.86"
click at [333, 92] on input "19.0518" at bounding box center [338, 92] width 17 height 10
click at [319, 93] on icon at bounding box center [319, 92] width 0 height 9
click at [320, 107] on li "£" at bounding box center [320, 108] width 15 height 8
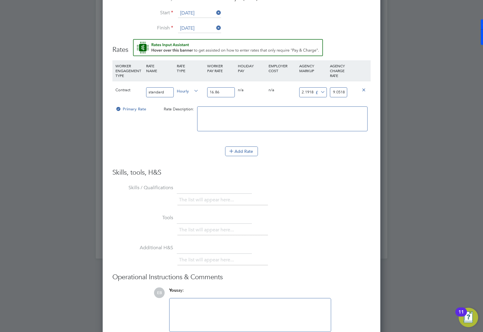
drag, startPoint x: 340, startPoint y: 92, endPoint x: 359, endPoint y: 91, distance: 18.8
click at [358, 91] on div "Contract standard Hourly 16.86 0 n/a 0 n/a 13 2.1918 £ 19.0518" at bounding box center [241, 92] width 258 height 22
type input "-15.86"
type input "1"
type input "2.14"
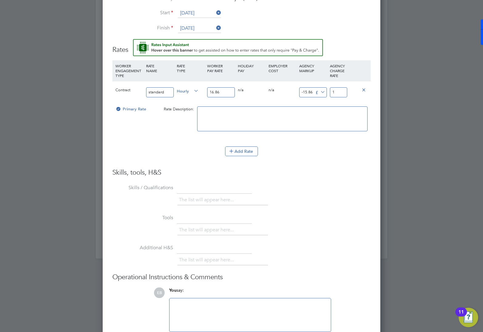
type input "19"
type input "2.24"
type input "19.1"
type input "2.3"
type input "19.16"
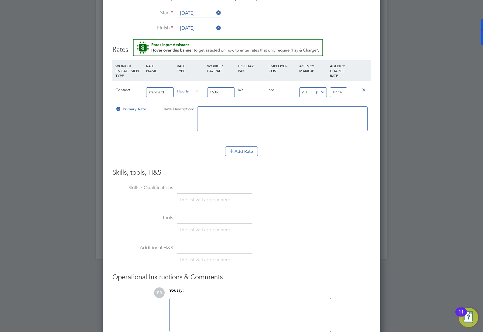
click at [314, 111] on textarea at bounding box center [282, 119] width 170 height 25
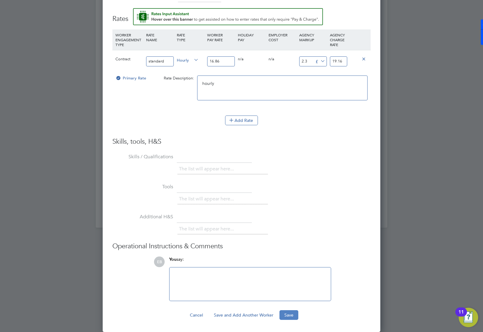
type textarea "hourly"
click at [293, 317] on button "Save" at bounding box center [288, 316] width 19 height 10
